Goal: Task Accomplishment & Management: Manage account settings

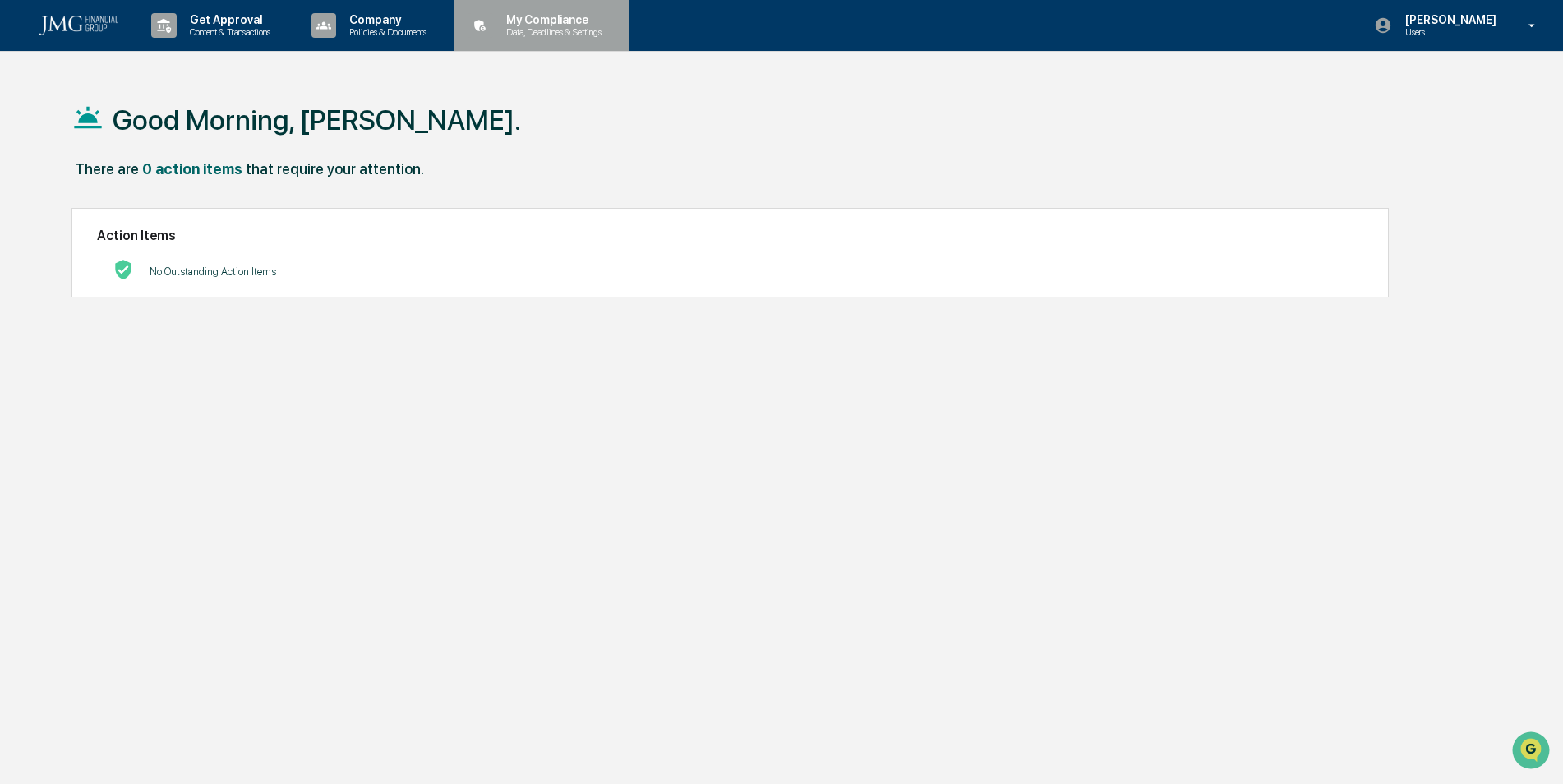
click at [547, 32] on p "Data, Deadlines & Settings" at bounding box center [552, 32] width 116 height 12
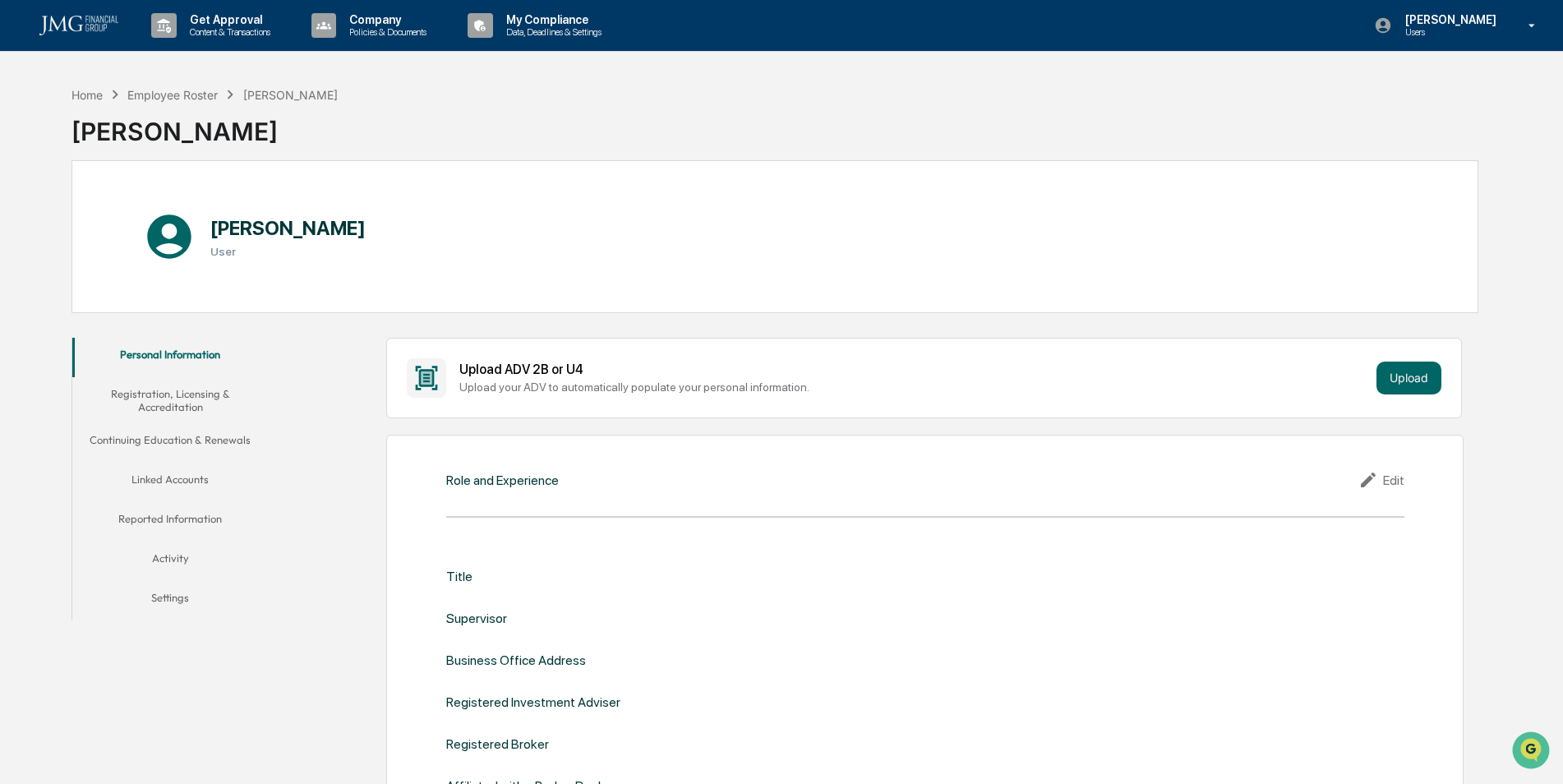
click at [175, 480] on button "Linked Accounts" at bounding box center [171, 482] width 197 height 40
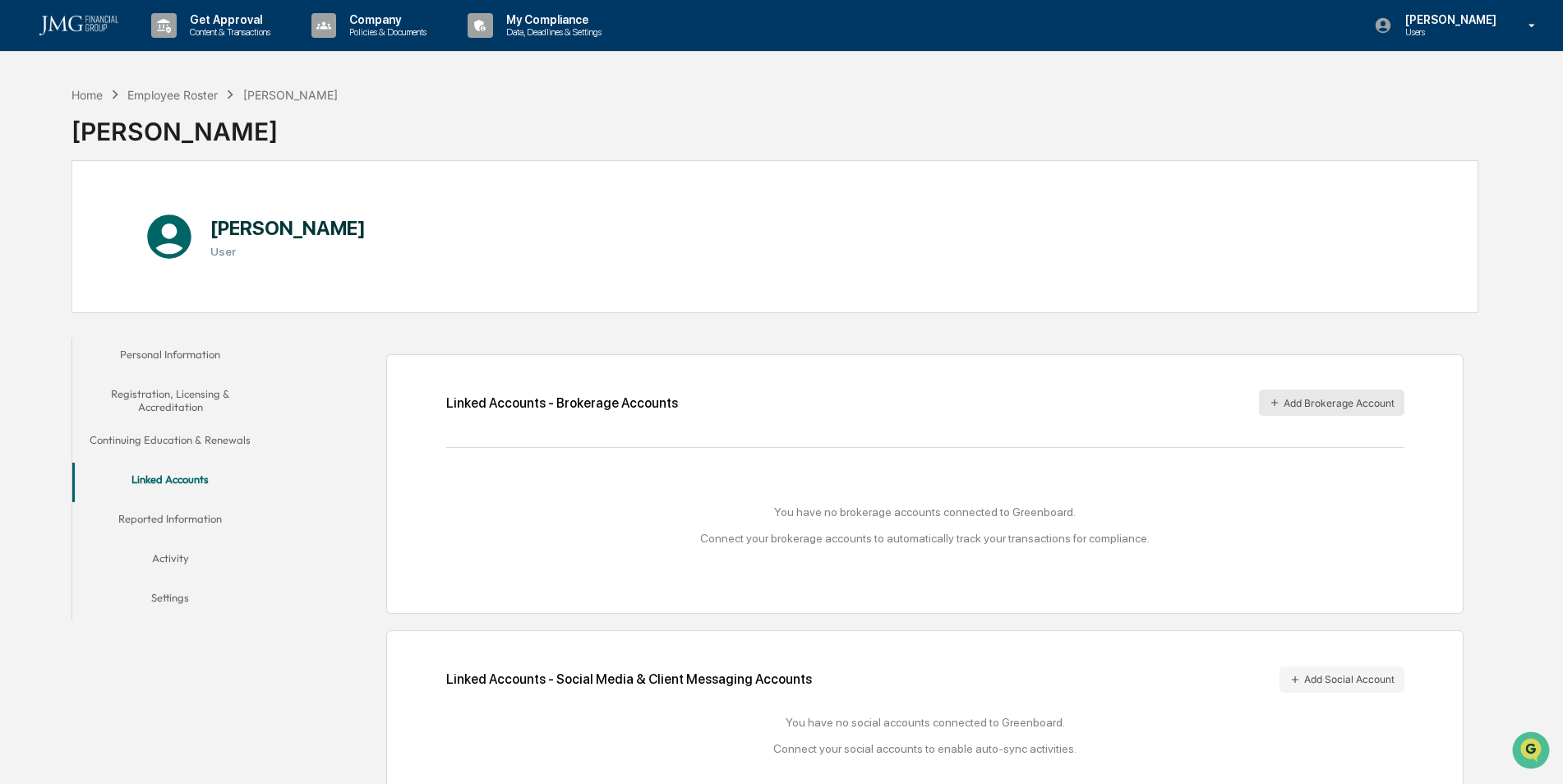
click at [1306, 397] on button "Add Brokerage Account" at bounding box center [1331, 402] width 145 height 26
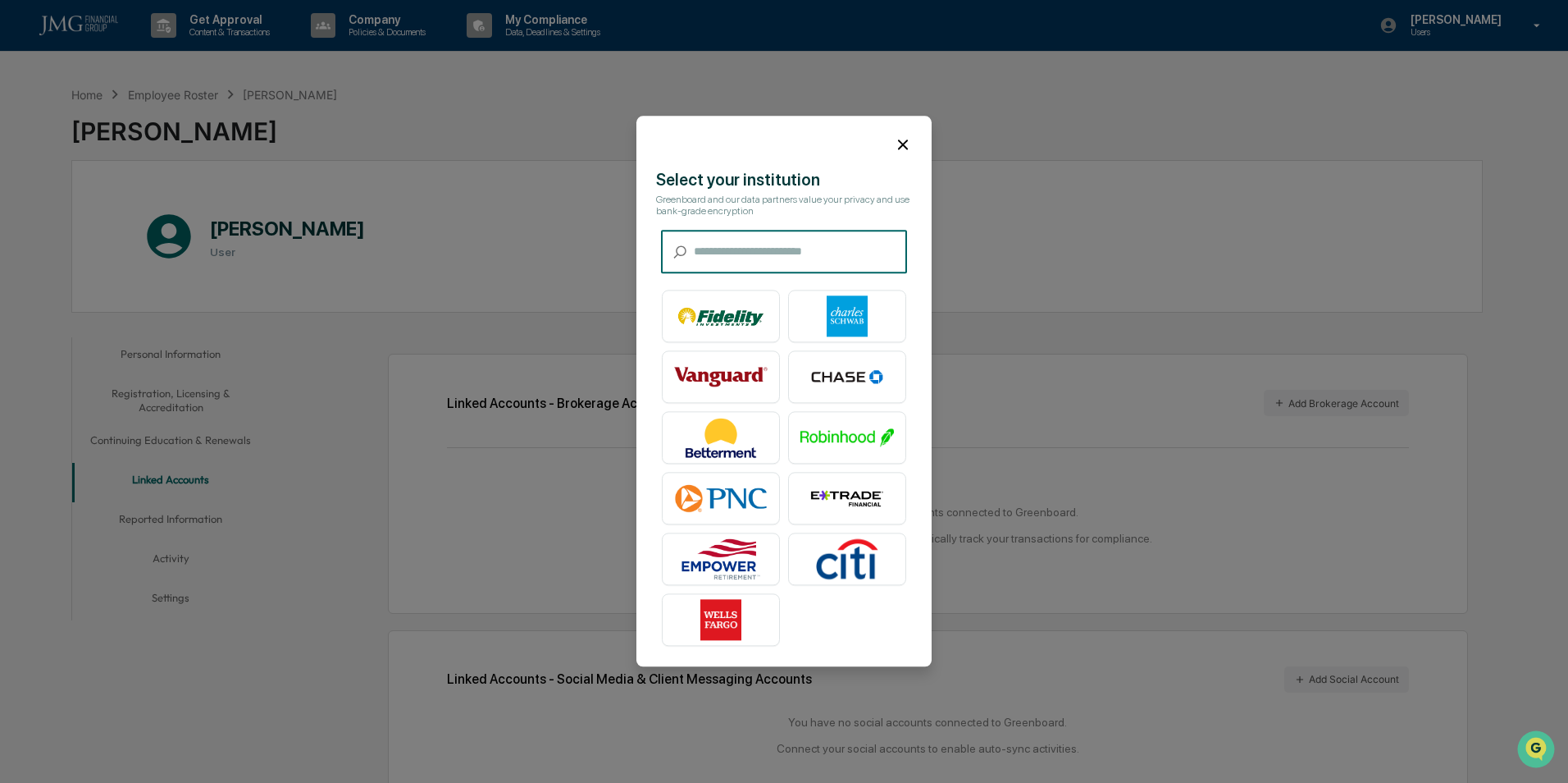
click at [780, 254] on input "text" at bounding box center [800, 252] width 213 height 44
drag, startPoint x: 712, startPoint y: 197, endPoint x: 847, endPoint y: 207, distance: 135.4
click at [847, 207] on div "Greenboard and our data partners value your privacy and use bank-grade encrypti…" at bounding box center [784, 206] width 256 height 23
drag, startPoint x: 847, startPoint y: 207, endPoint x: 767, endPoint y: 196, distance: 80.8
click at [767, 196] on div "Greenboard and our data partners value your privacy and use bank-grade encrypti…" at bounding box center [784, 206] width 256 height 23
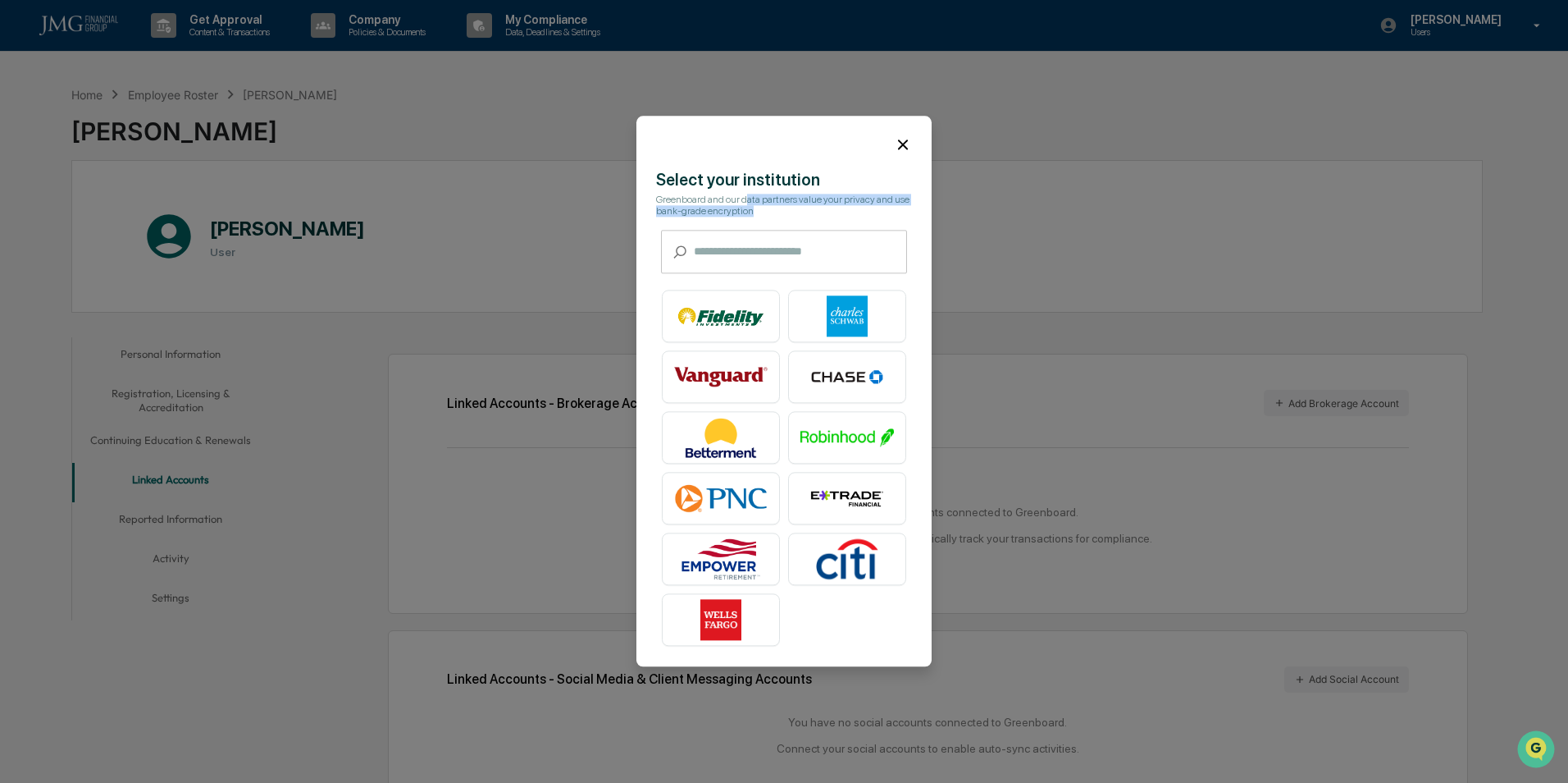
drag, startPoint x: 751, startPoint y: 203, endPoint x: 743, endPoint y: 199, distance: 8.9
click at [743, 199] on div "Greenboard and our data partners value your privacy and use bank-grade encrypti…" at bounding box center [784, 206] width 256 height 23
drag, startPoint x: 743, startPoint y: 199, endPoint x: 727, endPoint y: 190, distance: 18.4
click at [727, 195] on div "Greenboard and our data partners value your privacy and use bank-grade encrypti…" at bounding box center [784, 206] width 256 height 23
drag, startPoint x: 721, startPoint y: 186, endPoint x: 744, endPoint y: 192, distance: 23.8
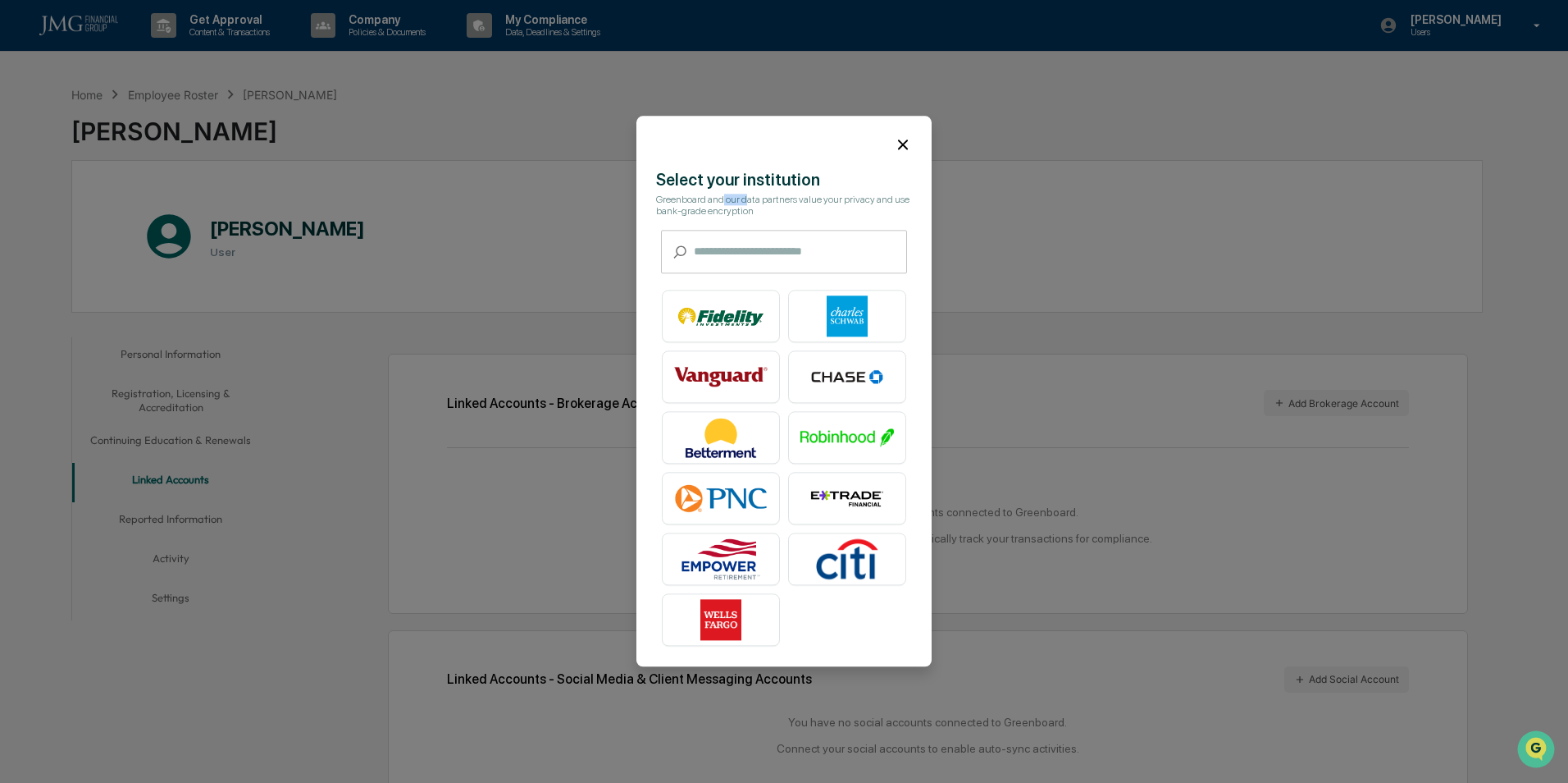
click at [744, 192] on div "Select your institution Greenboard and our data partners value your privacy and…" at bounding box center [784, 411] width 295 height 483
drag, startPoint x: 744, startPoint y: 192, endPoint x: 717, endPoint y: 182, distance: 28.8
click at [717, 182] on div "Select your institution" at bounding box center [784, 180] width 256 height 19
click at [831, 315] on img at bounding box center [847, 316] width 94 height 41
click at [847, 319] on img at bounding box center [847, 316] width 94 height 41
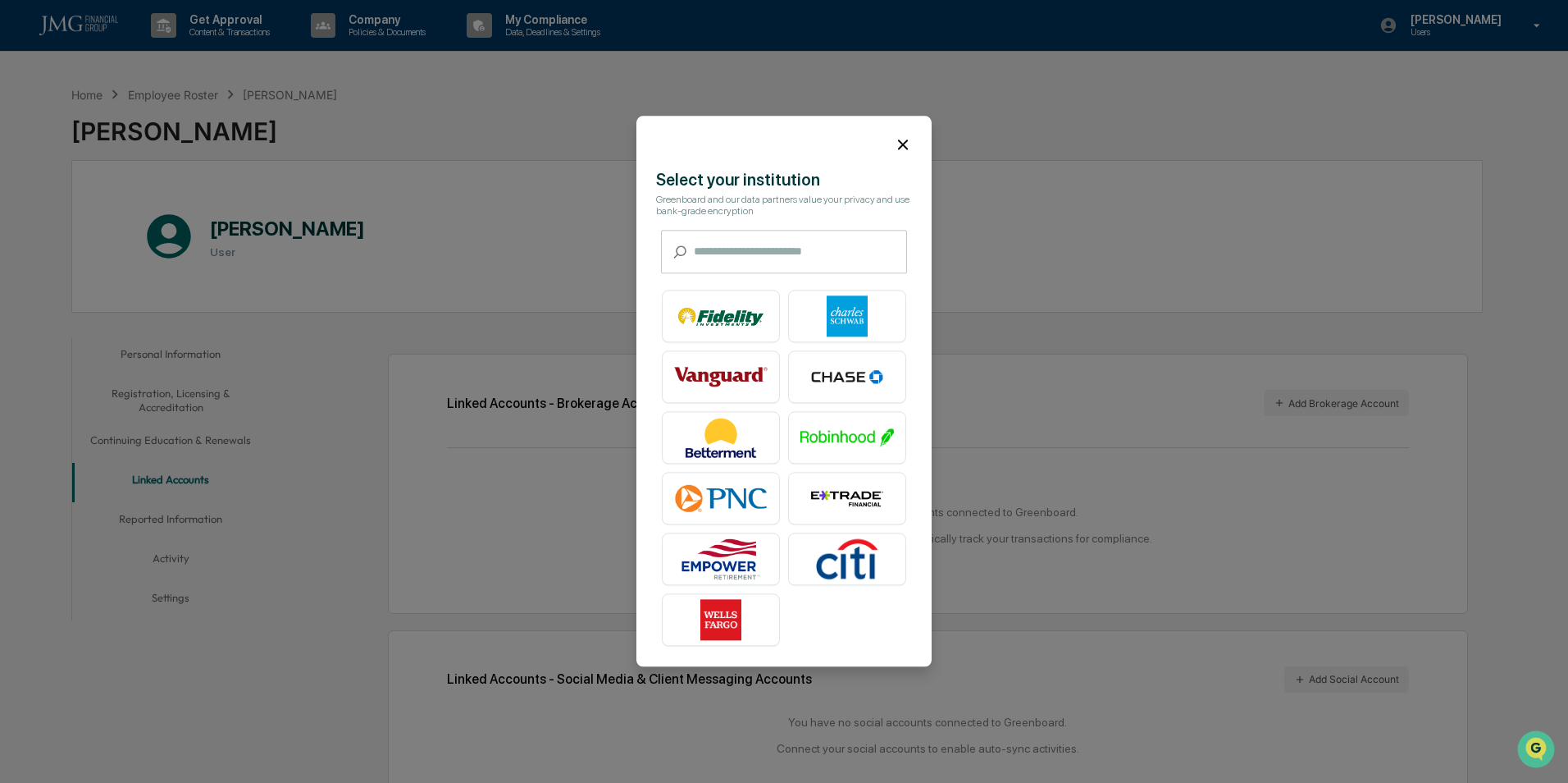
click at [896, 141] on icon at bounding box center [903, 144] width 18 height 18
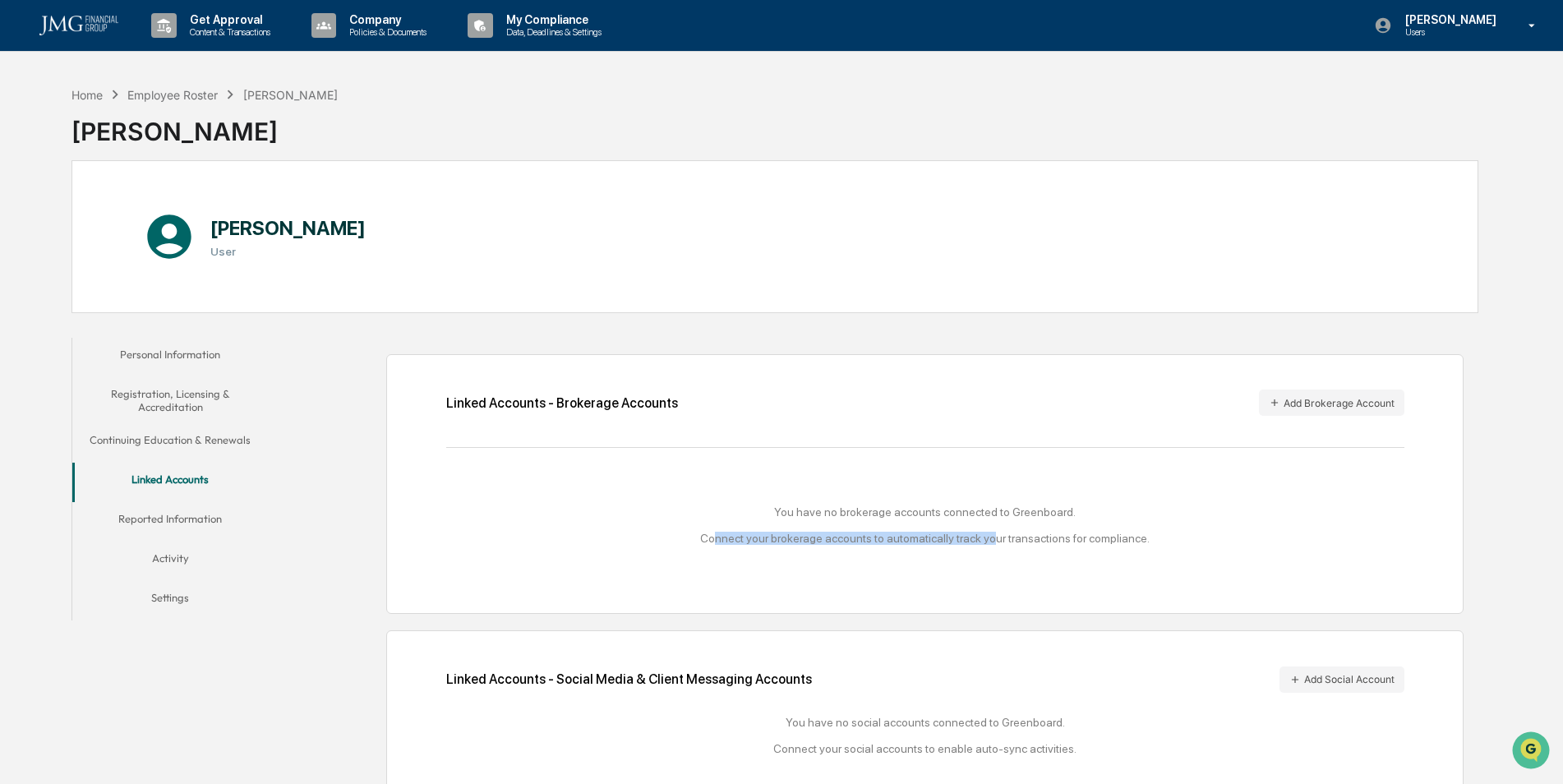
drag, startPoint x: 728, startPoint y: 538, endPoint x: 995, endPoint y: 532, distance: 267.1
click at [995, 532] on div "You have no brokerage accounts connected to Greenboard. Connect your brokerage …" at bounding box center [925, 524] width 958 height 40
click at [845, 553] on div "You have no brokerage accounts connected to Greenboard. Connect your brokerage …" at bounding box center [925, 524] width 958 height 105
click at [772, 542] on div "You have no brokerage accounts connected to Greenboard. Connect your brokerage …" at bounding box center [925, 524] width 958 height 40
click at [1292, 412] on button "Add Brokerage Account" at bounding box center [1331, 402] width 145 height 26
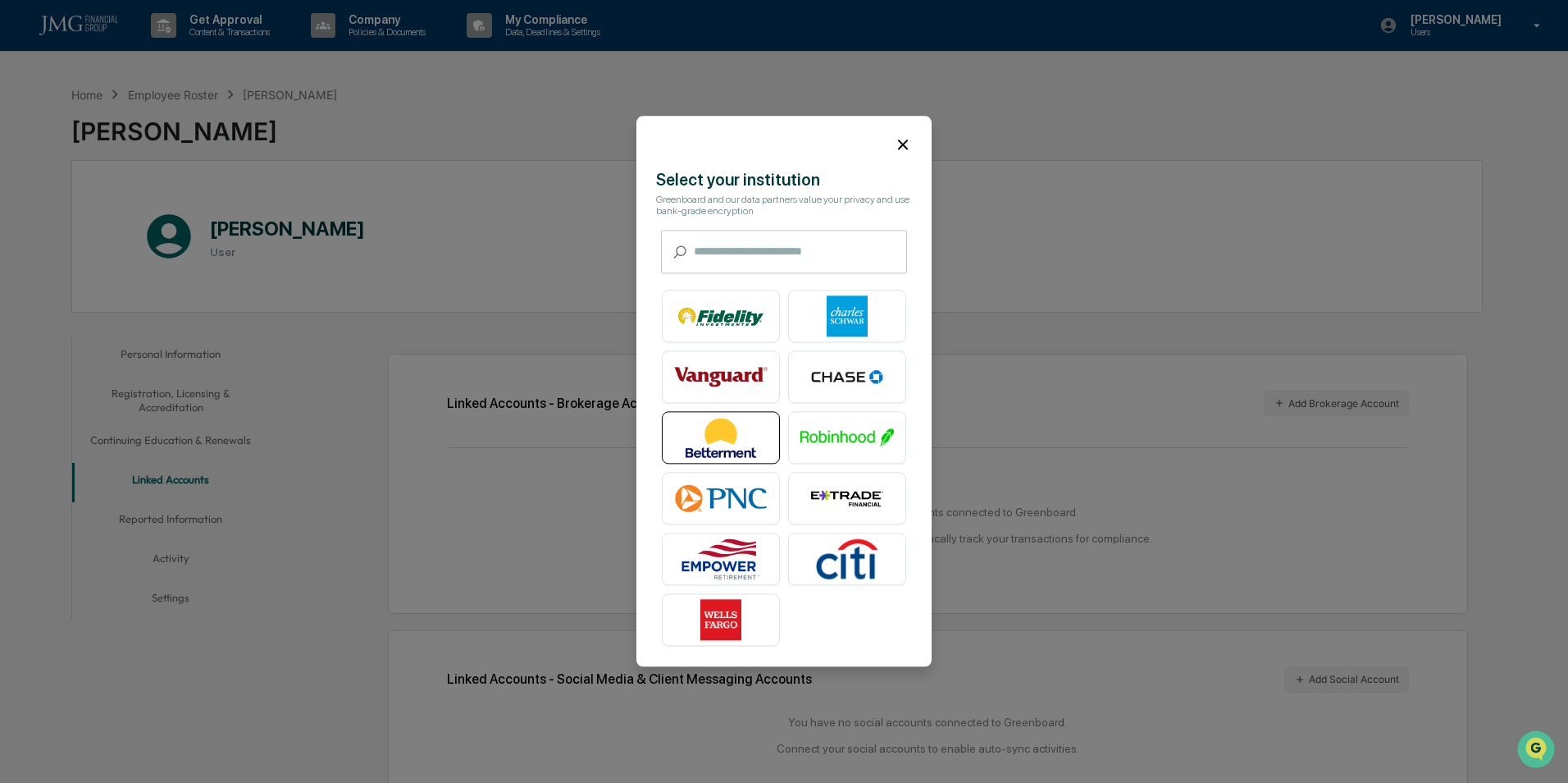
click at [735, 436] on img at bounding box center [721, 437] width 94 height 41
click at [900, 147] on icon at bounding box center [903, 144] width 18 height 18
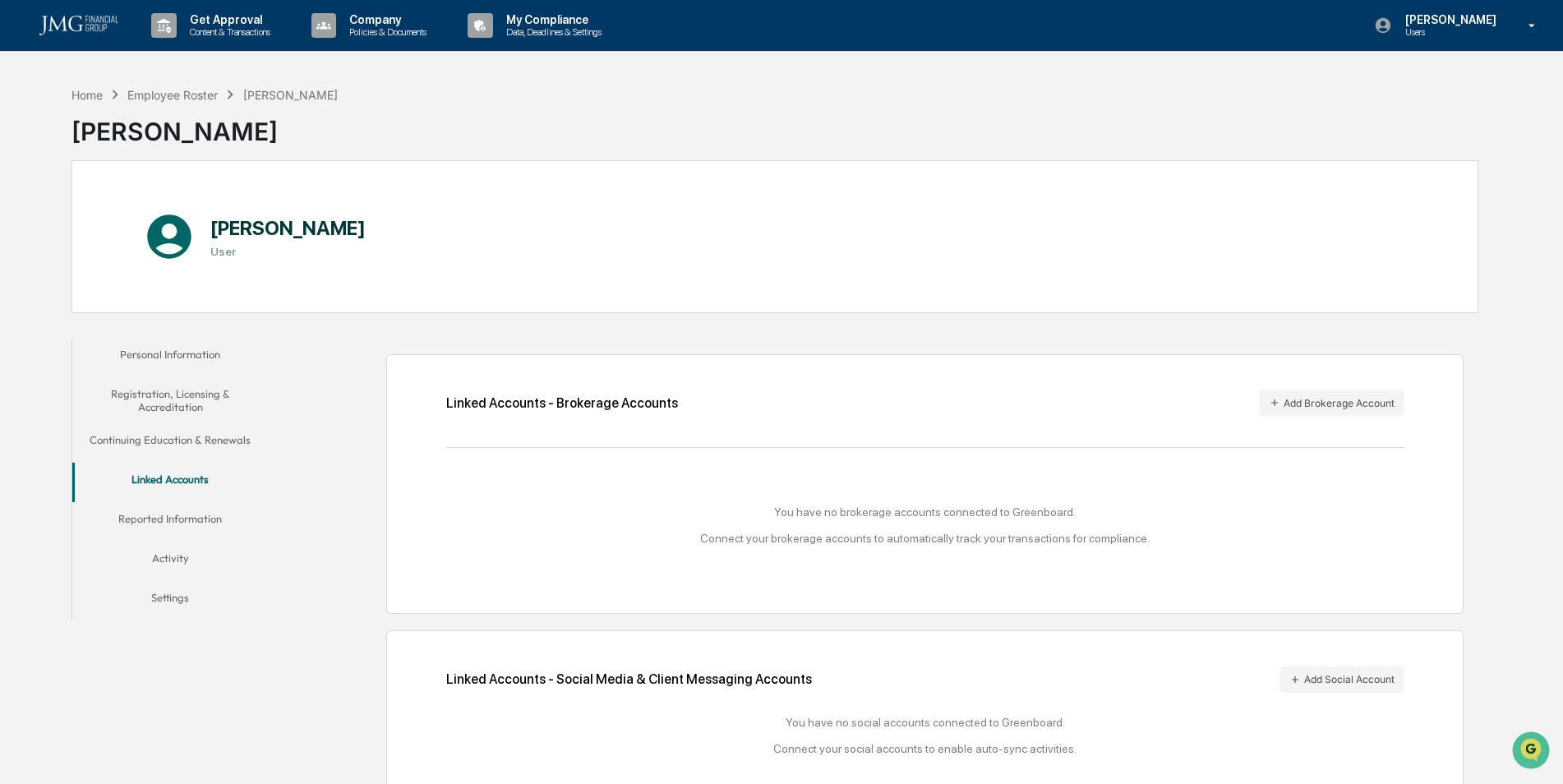
click at [199, 398] on button "Registration, Licensing & Accreditation" at bounding box center [171, 400] width 197 height 47
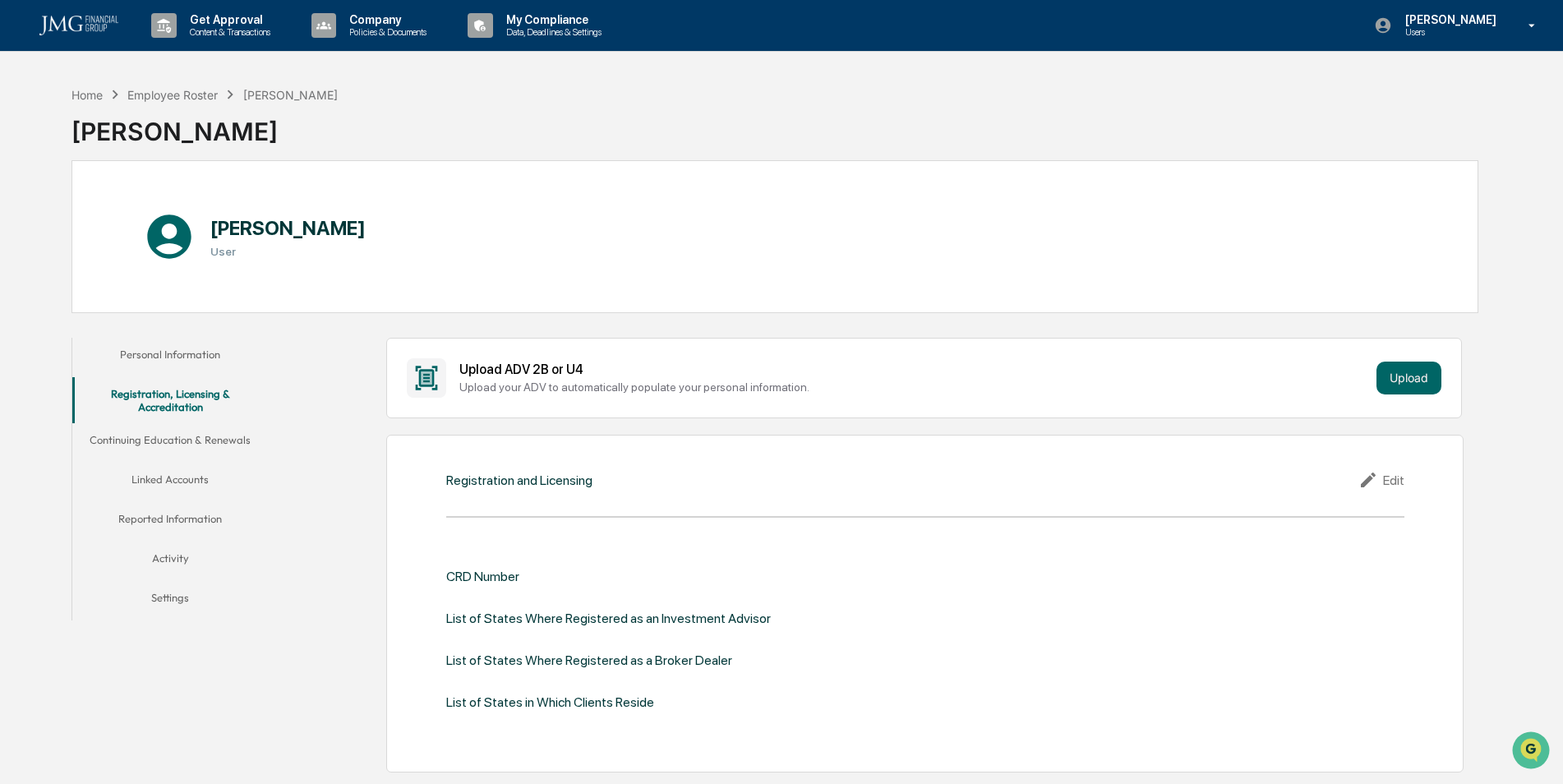
click at [230, 434] on button "Continuing Education & Renewals" at bounding box center [171, 442] width 197 height 40
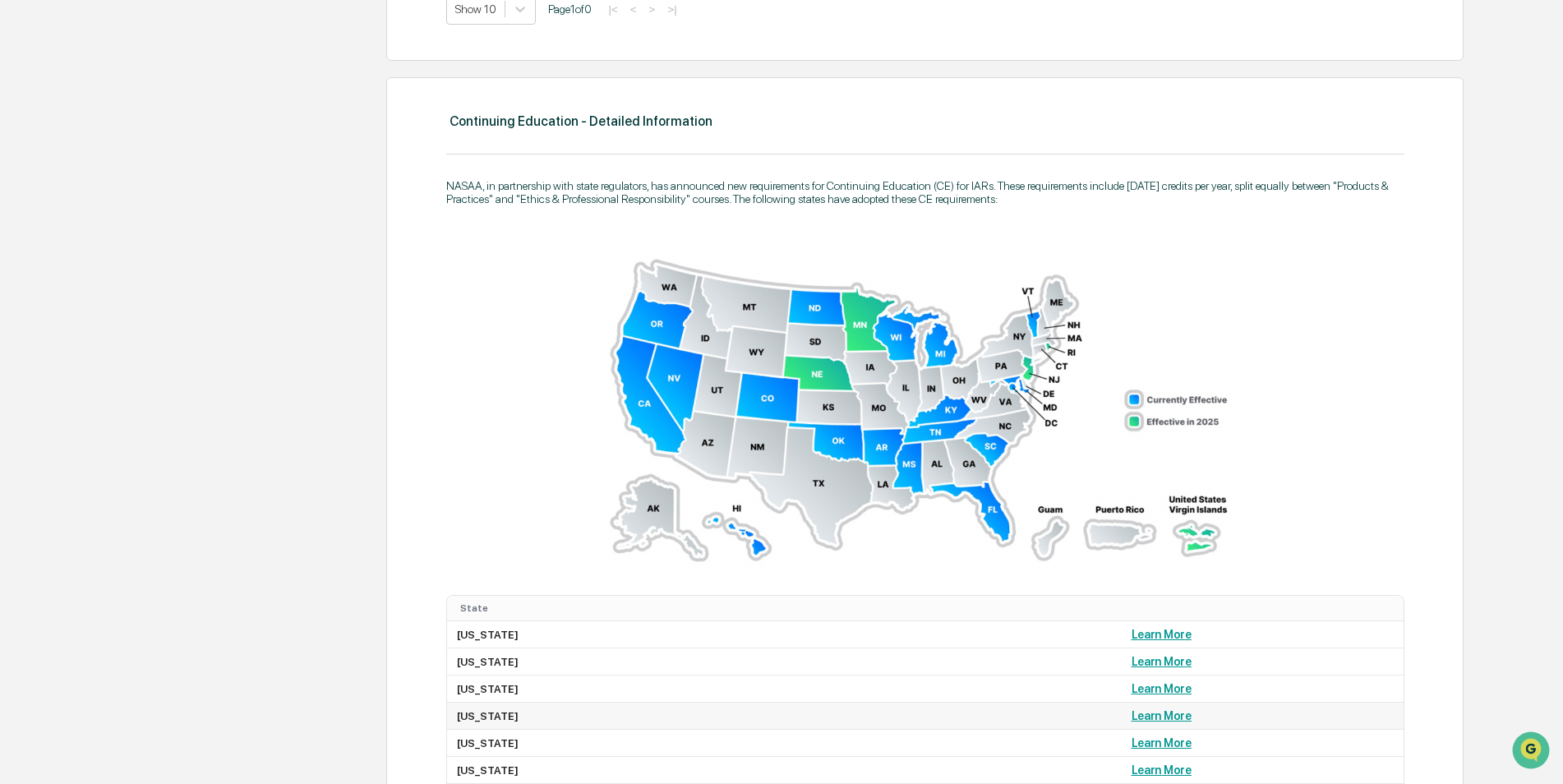
scroll to position [1051, 0]
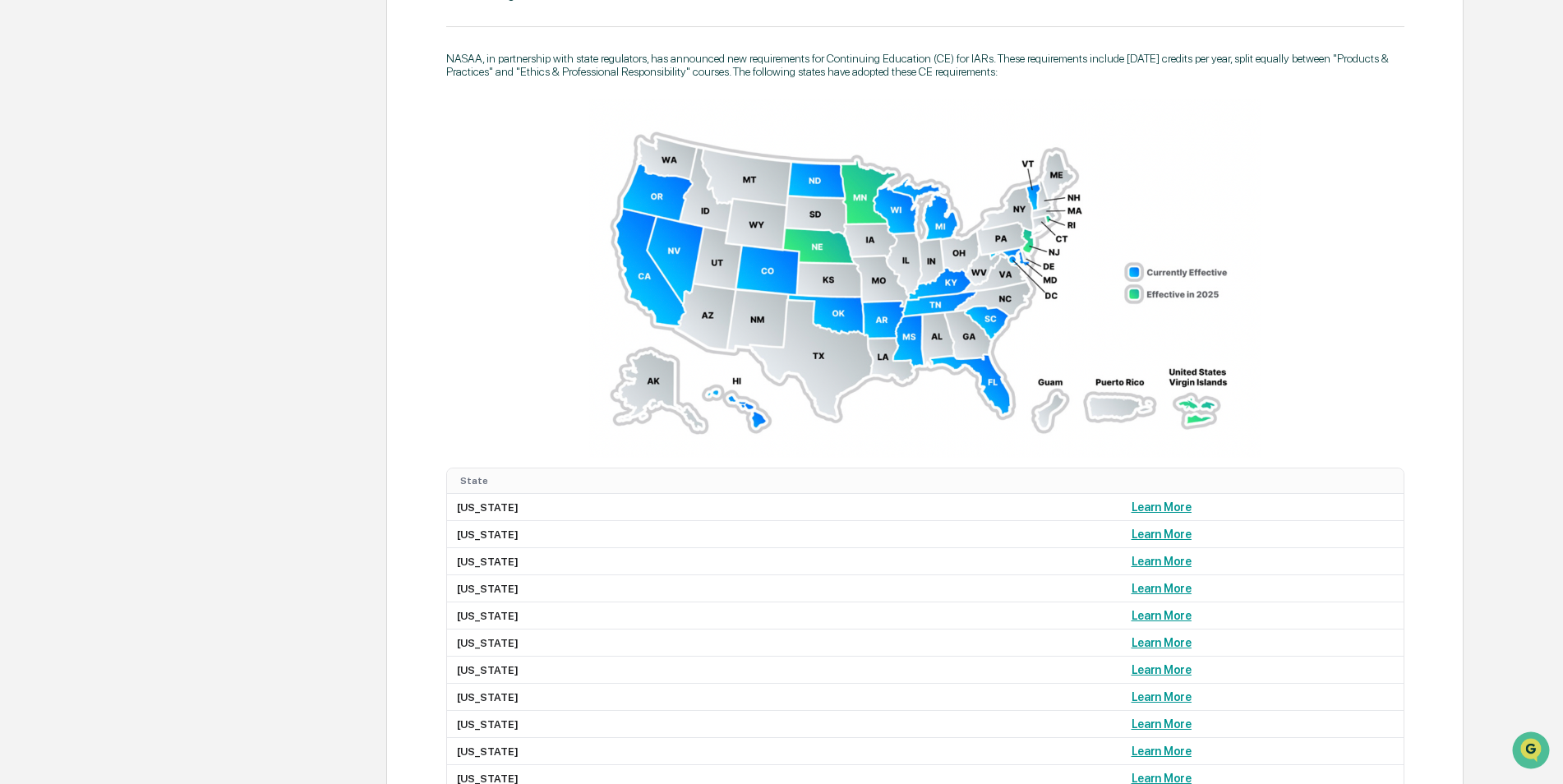
click at [909, 259] on img at bounding box center [925, 278] width 671 height 359
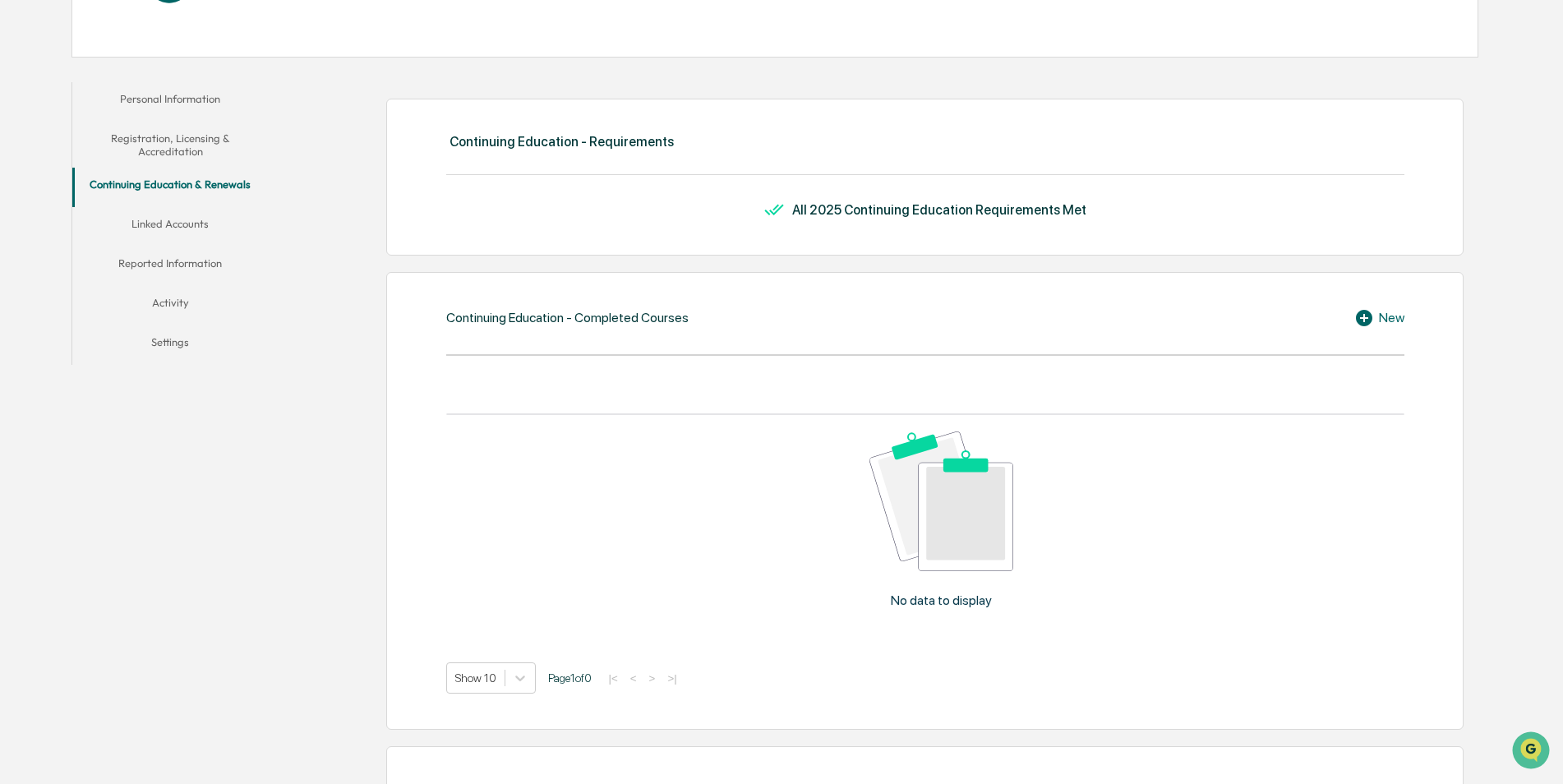
scroll to position [0, 0]
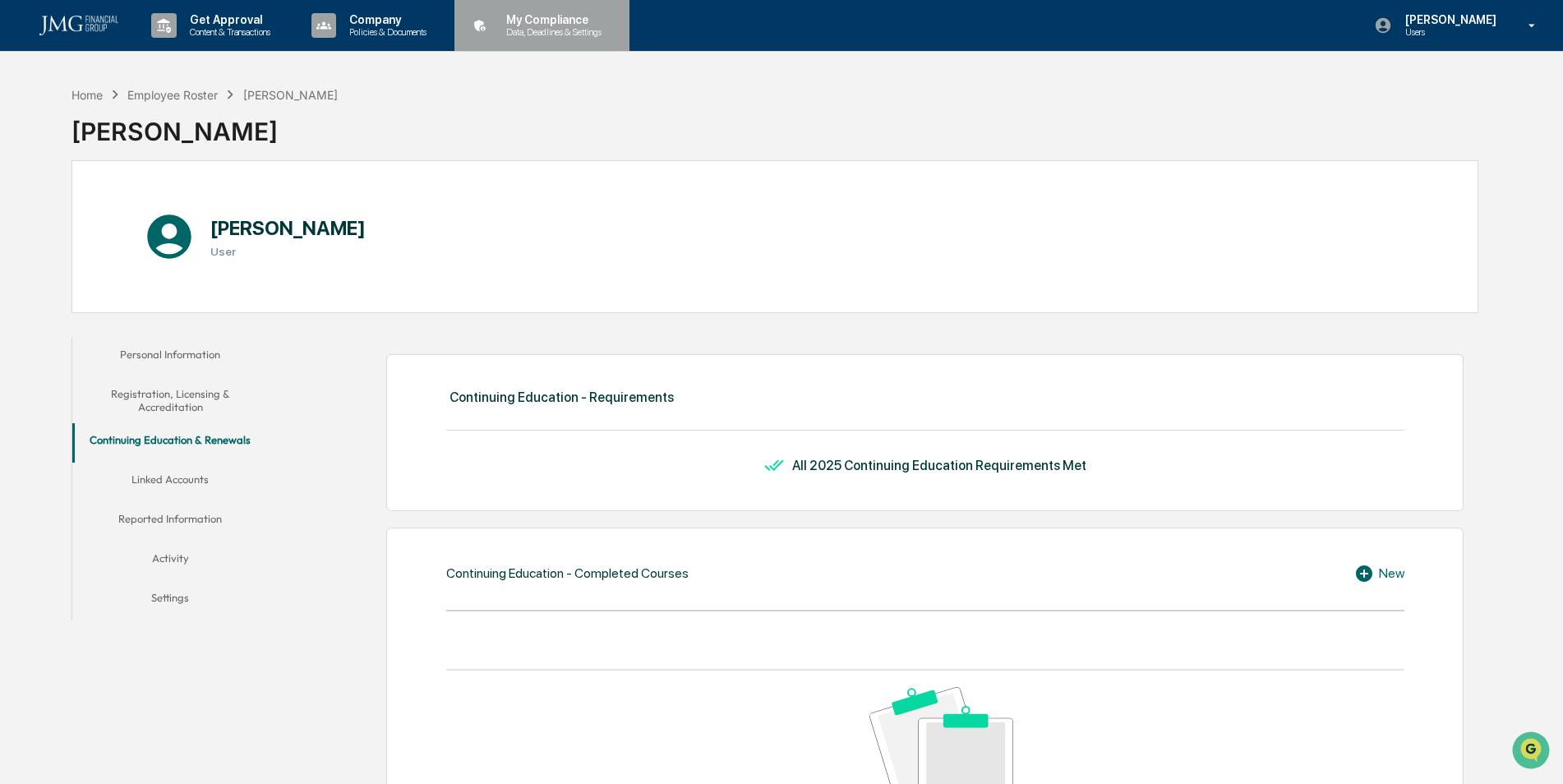
click at [556, 18] on p "My Compliance" at bounding box center [552, 20] width 116 height 14
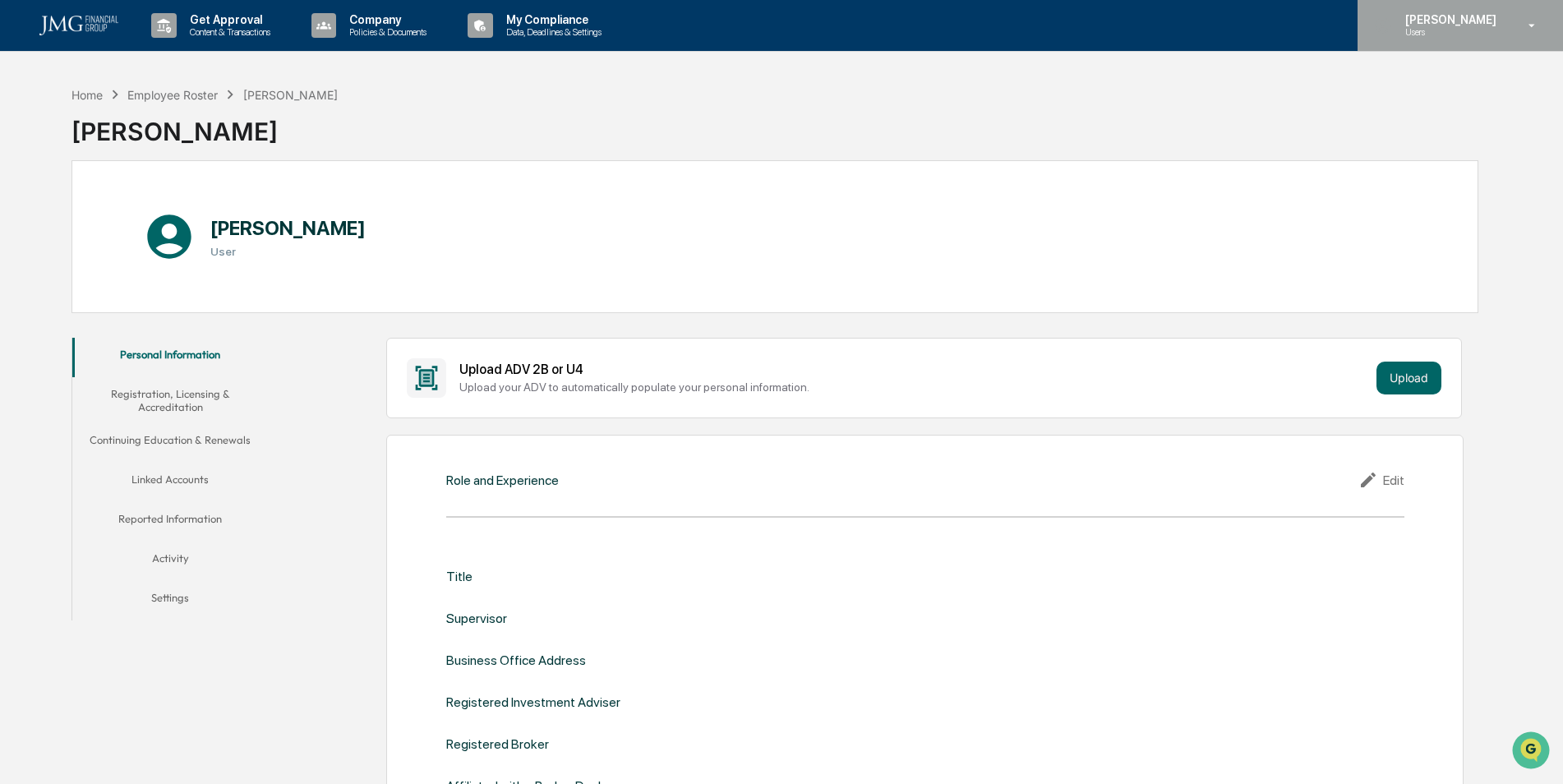
click at [1456, 31] on p "Users" at bounding box center [1449, 32] width 112 height 12
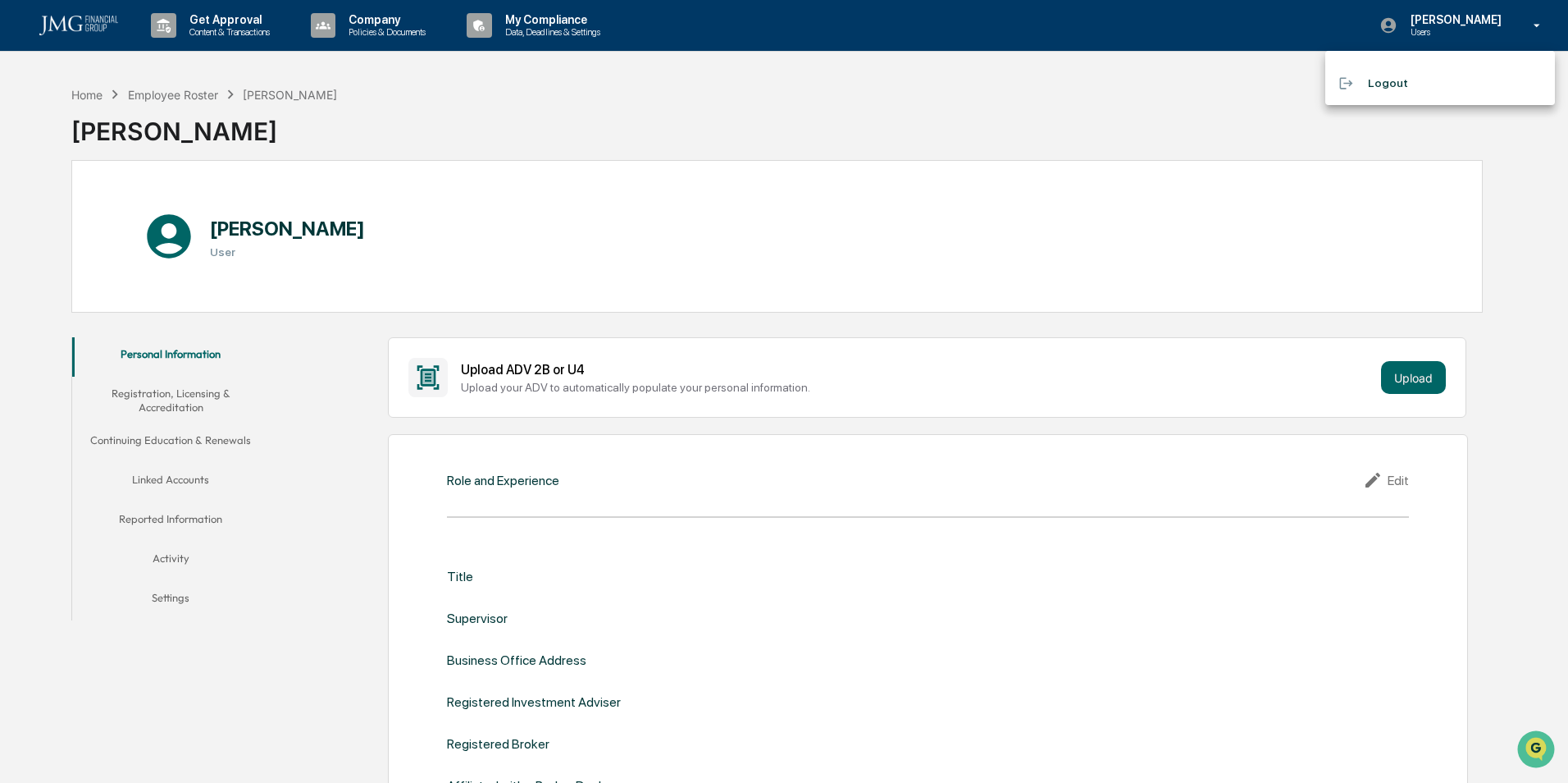
click at [1273, 89] on div at bounding box center [784, 391] width 1568 height 783
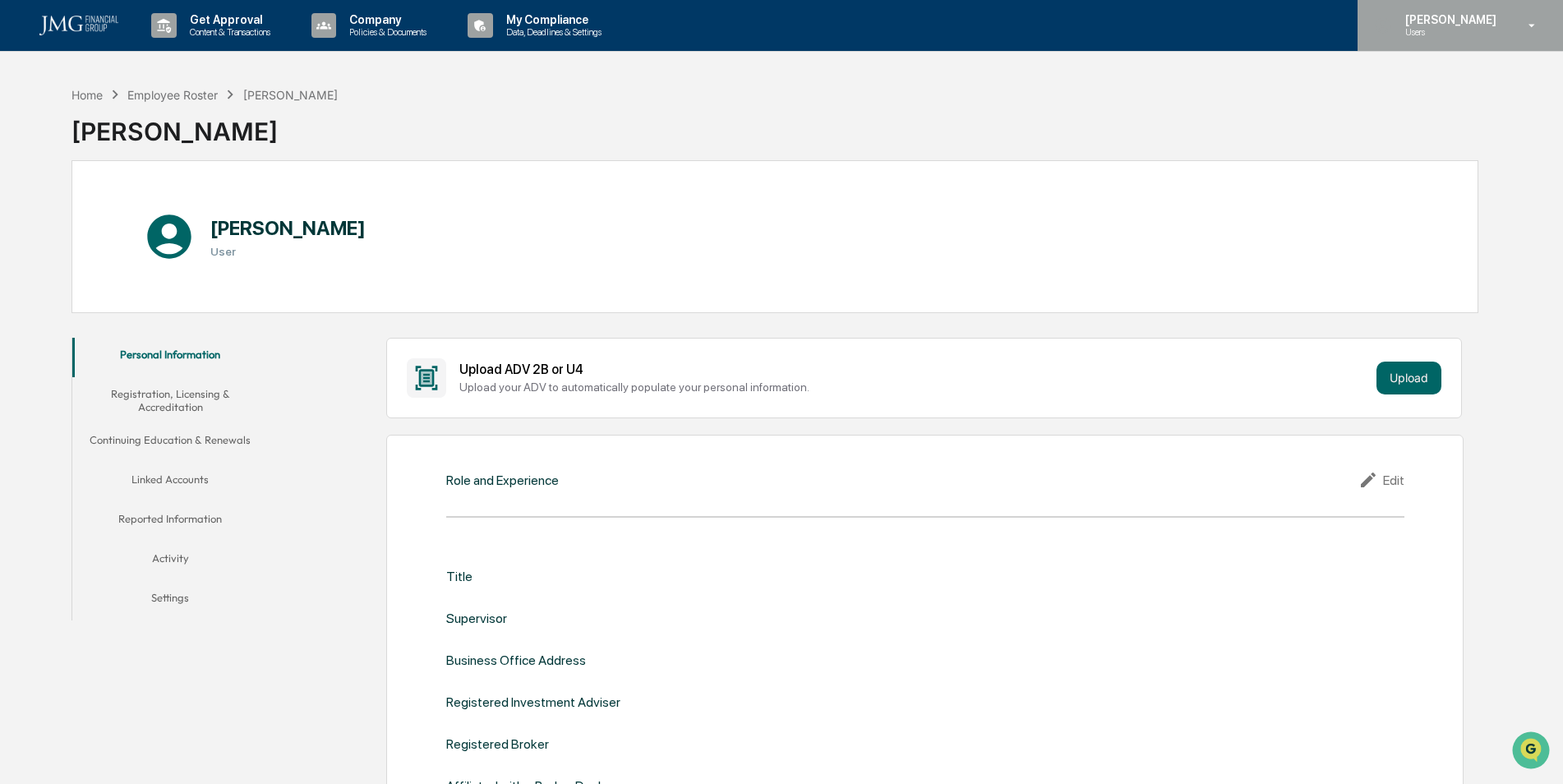
click at [1456, 18] on p "[PERSON_NAME]" at bounding box center [1449, 20] width 112 height 14
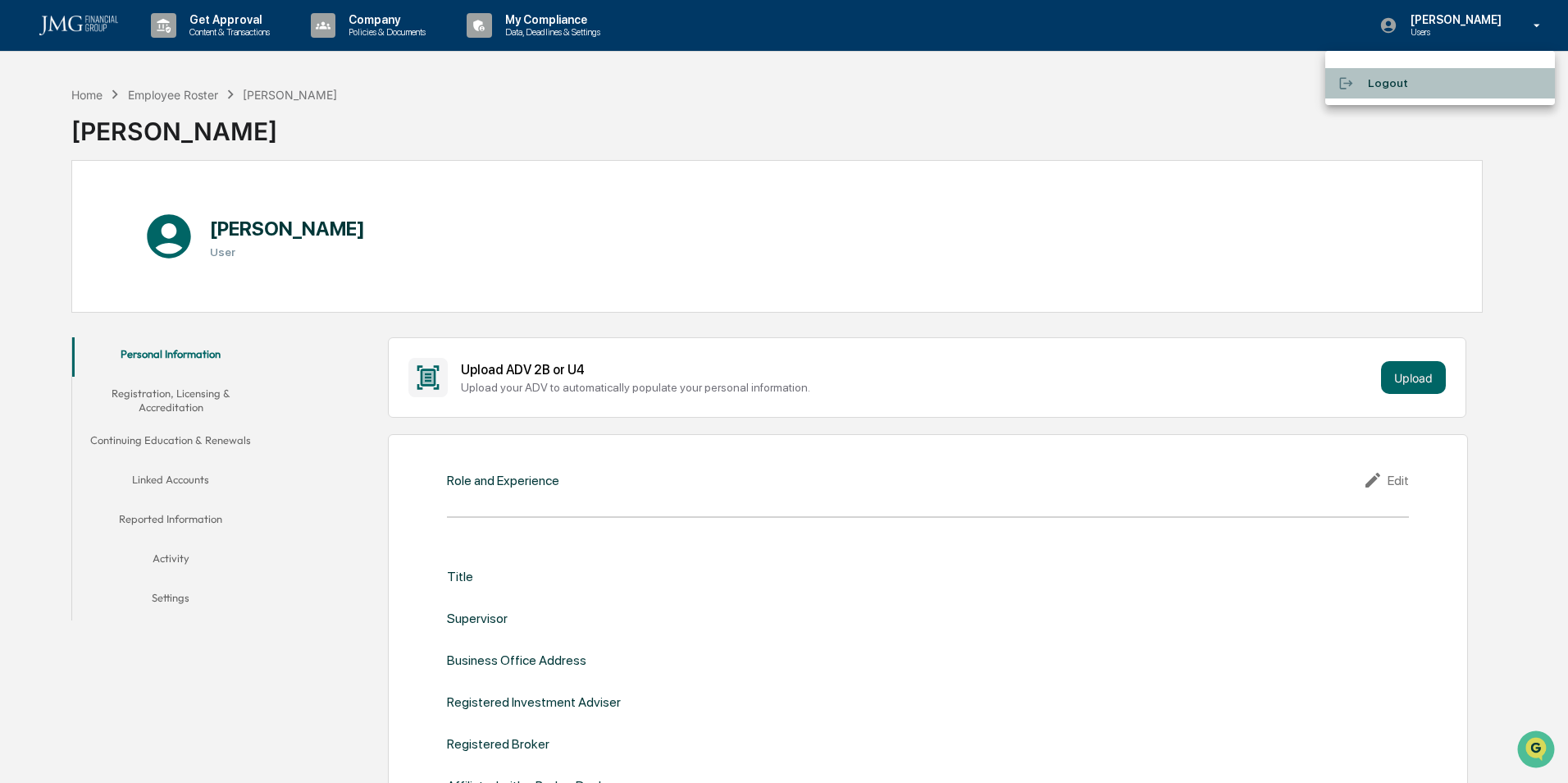
click at [1375, 87] on li "Logout" at bounding box center [1440, 82] width 229 height 30
